Goal: Transaction & Acquisition: Subscribe to service/newsletter

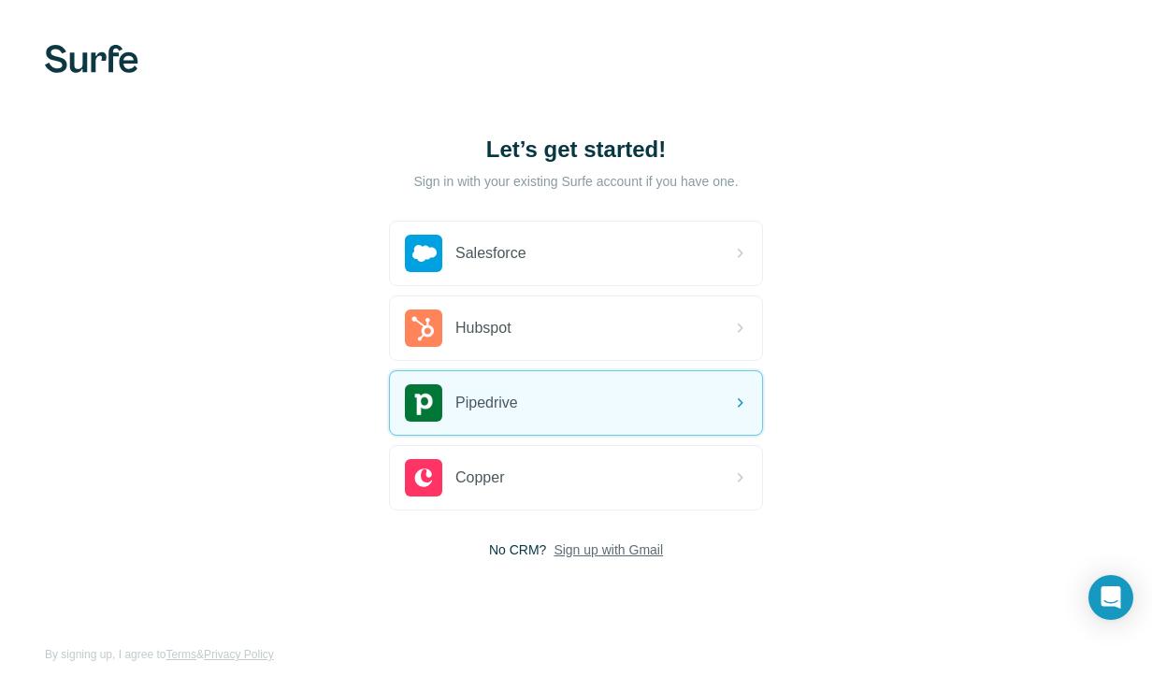
click at [626, 549] on span "Sign up with Gmail" at bounding box center [608, 550] width 109 height 19
click at [634, 603] on button "Sign up with Google" at bounding box center [576, 596] width 374 height 37
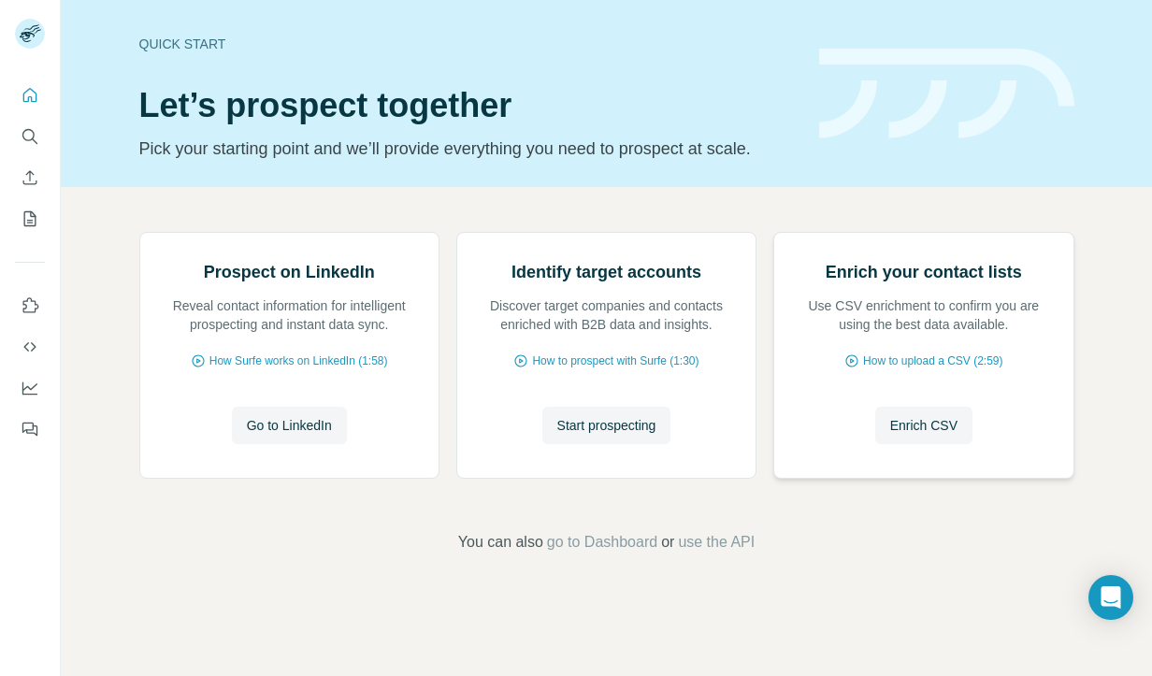
scroll to position [84, 0]
click at [36, 91] on icon "Quick start" at bounding box center [30, 95] width 19 height 19
